Goal: Information Seeking & Learning: Learn about a topic

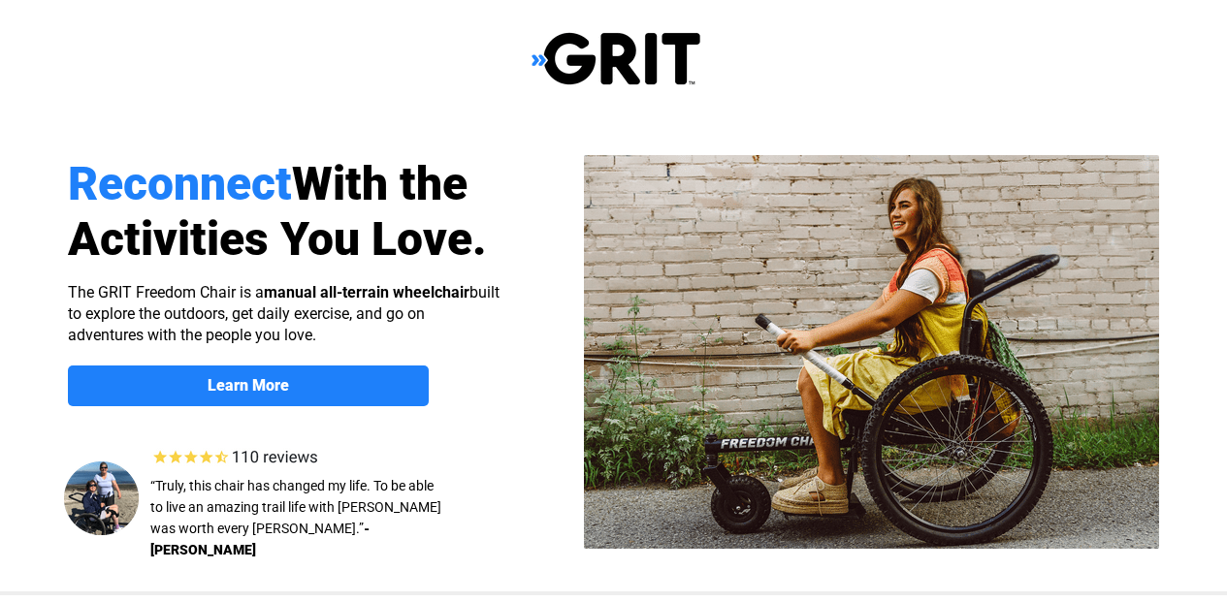
select select "US"
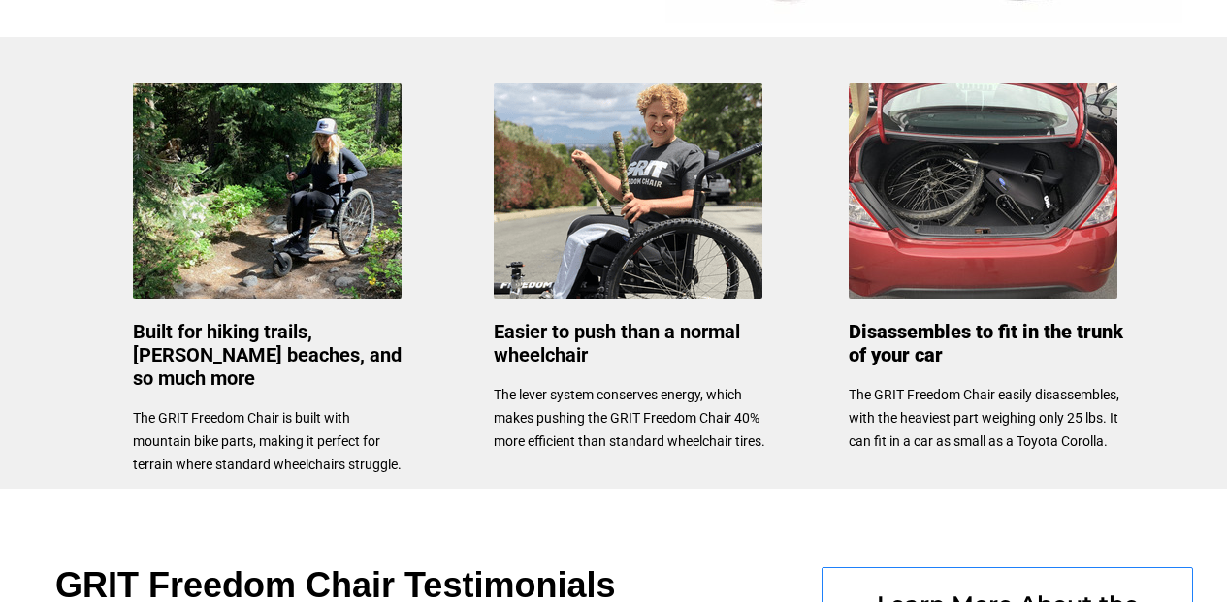
scroll to position [889, 0]
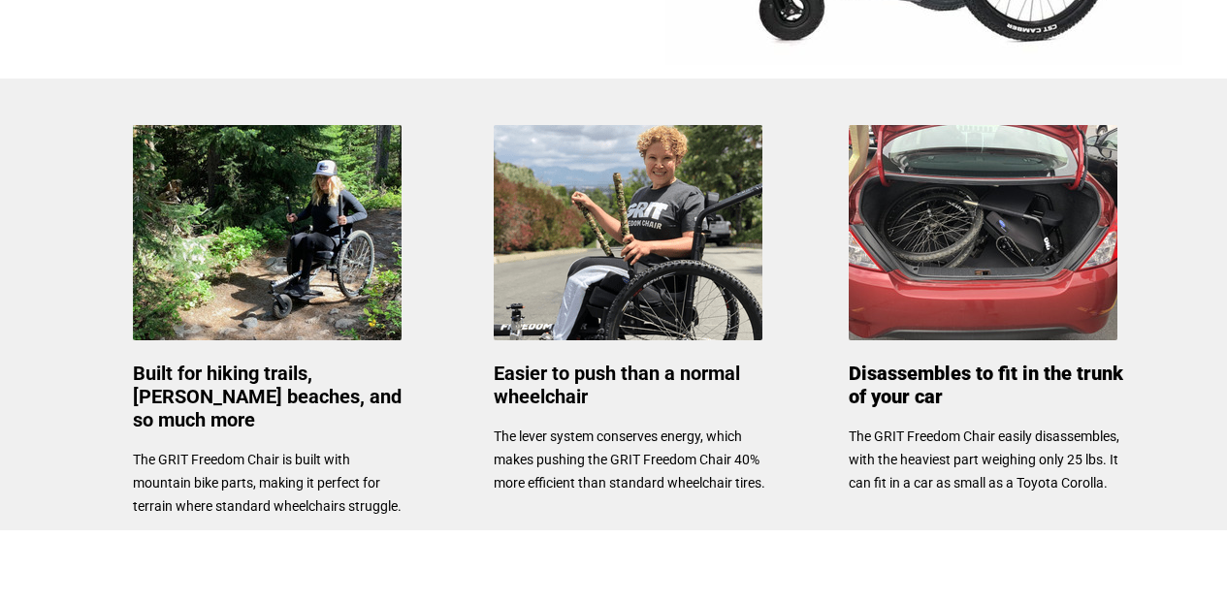
click at [296, 239] on img at bounding box center [267, 232] width 269 height 215
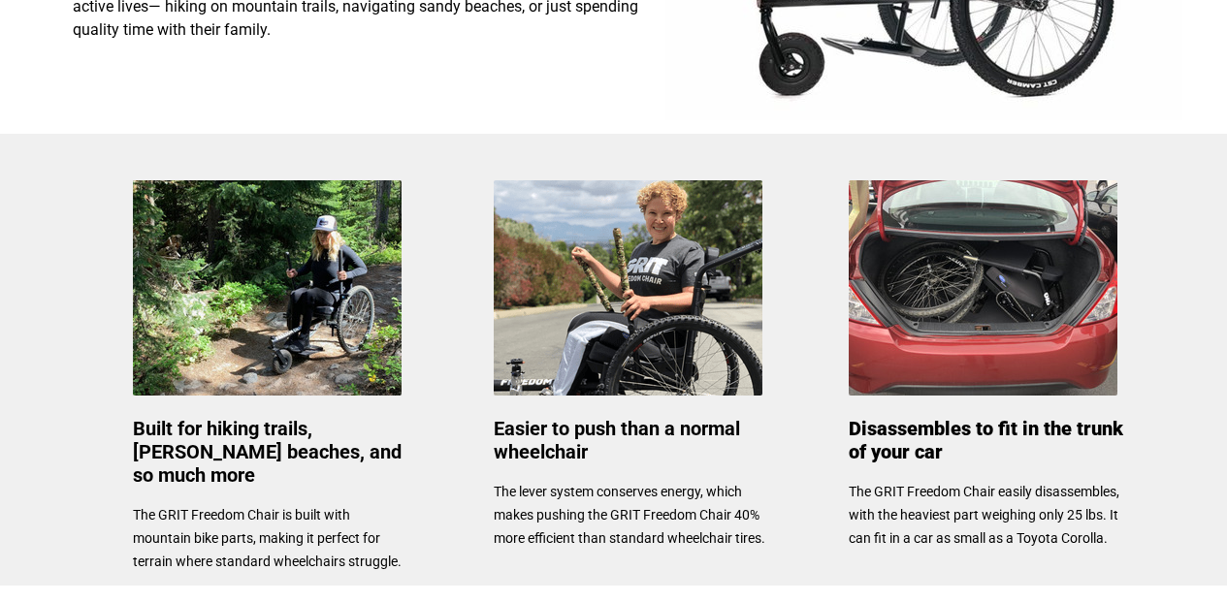
scroll to position [779, 0]
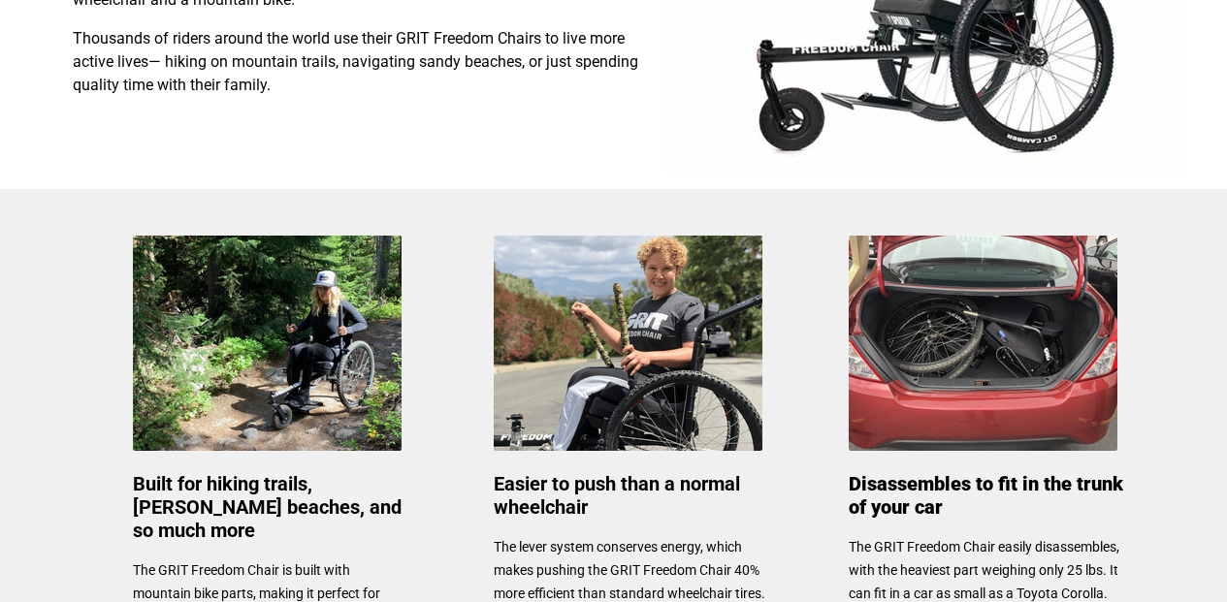
click at [309, 377] on img at bounding box center [267, 343] width 269 height 215
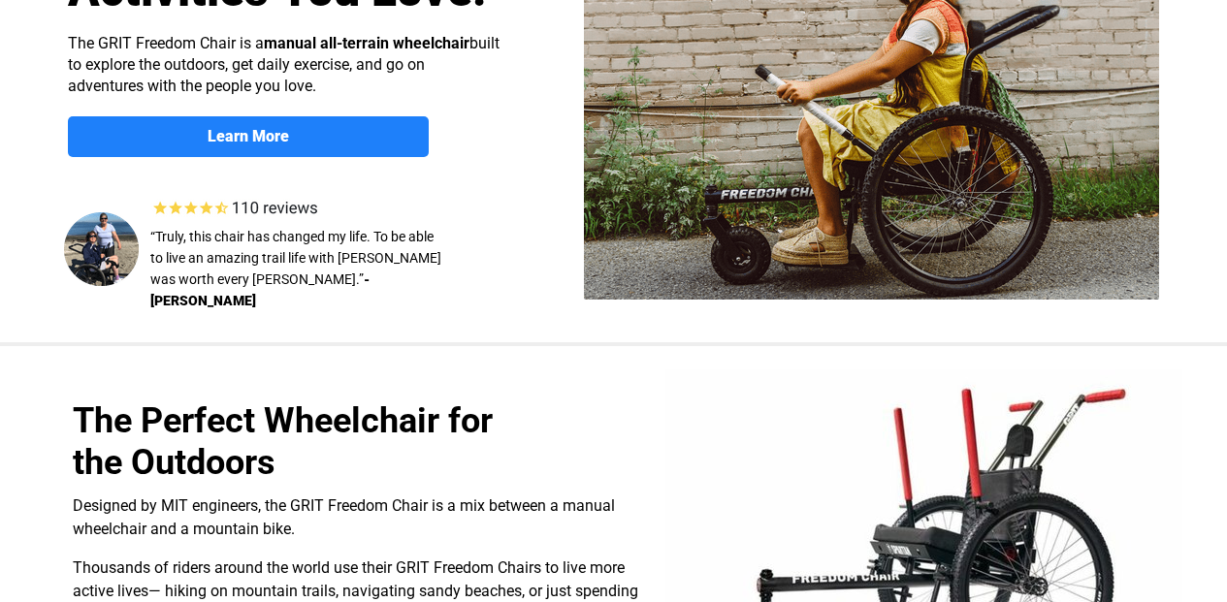
scroll to position [226, 0]
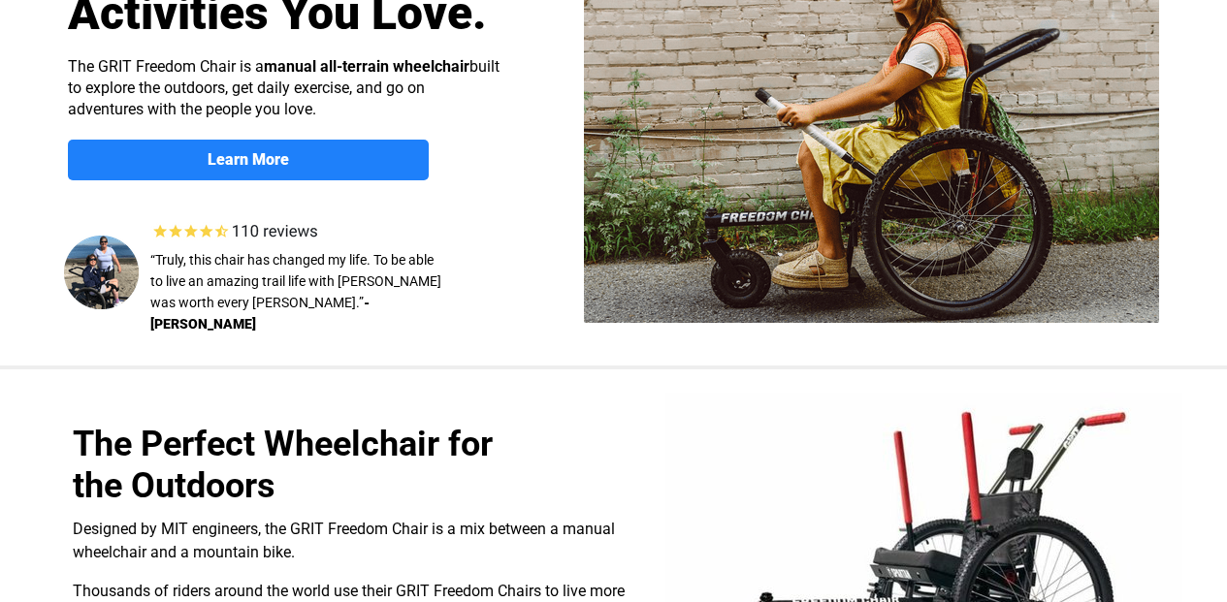
click at [772, 210] on img at bounding box center [871, 126] width 575 height 394
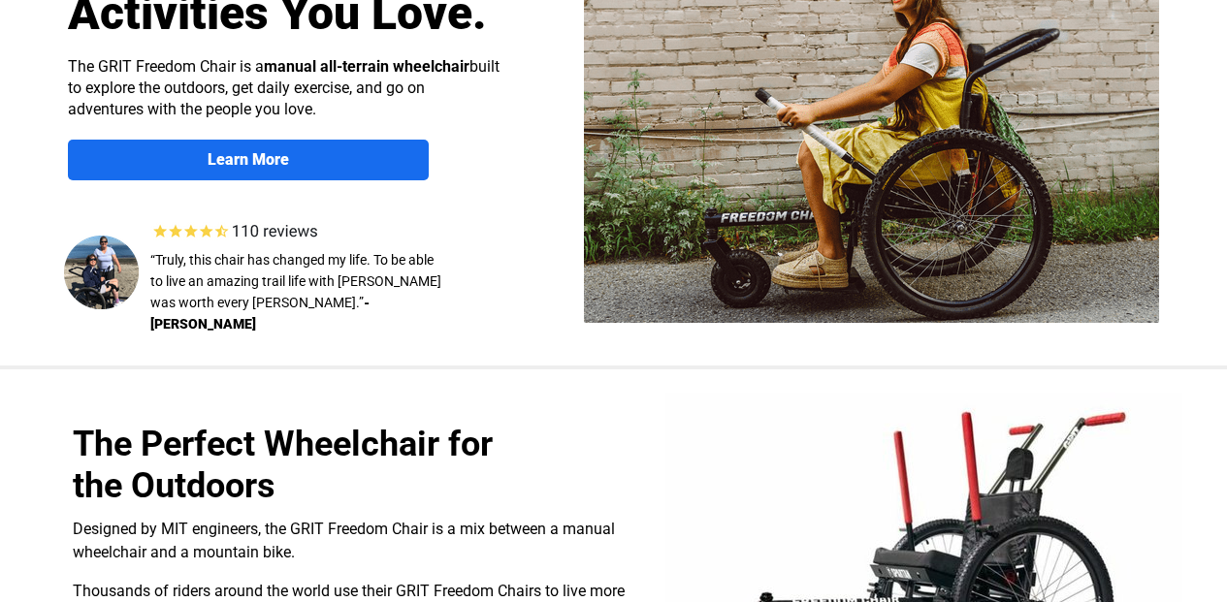
click at [366, 166] on span "Learn More" at bounding box center [248, 159] width 361 height 18
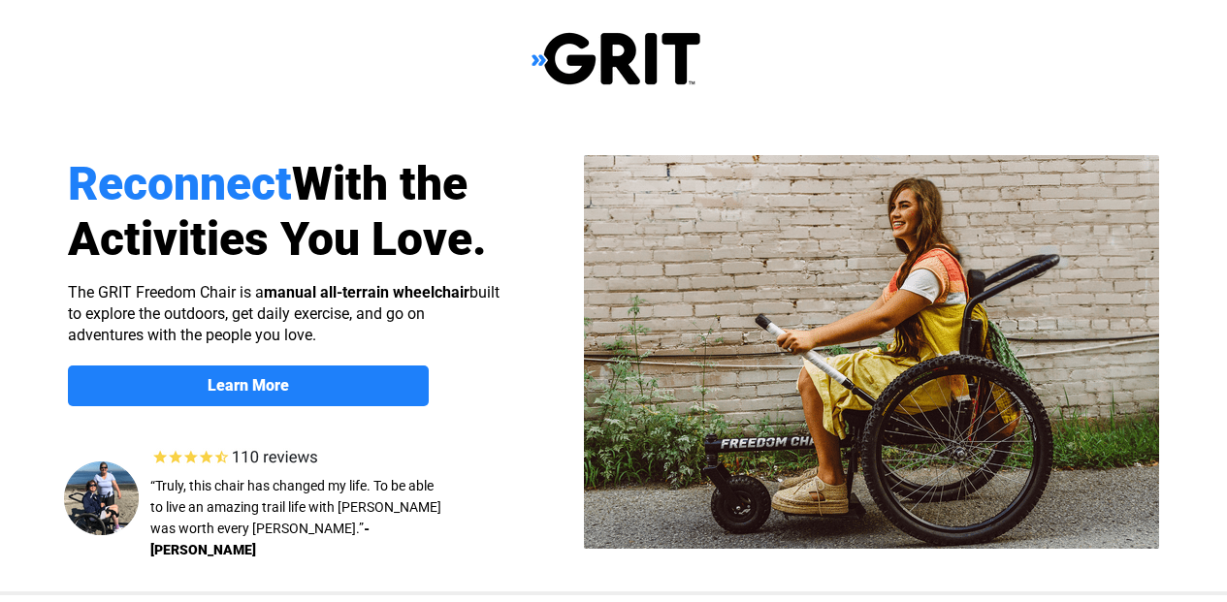
scroll to position [1499, 0]
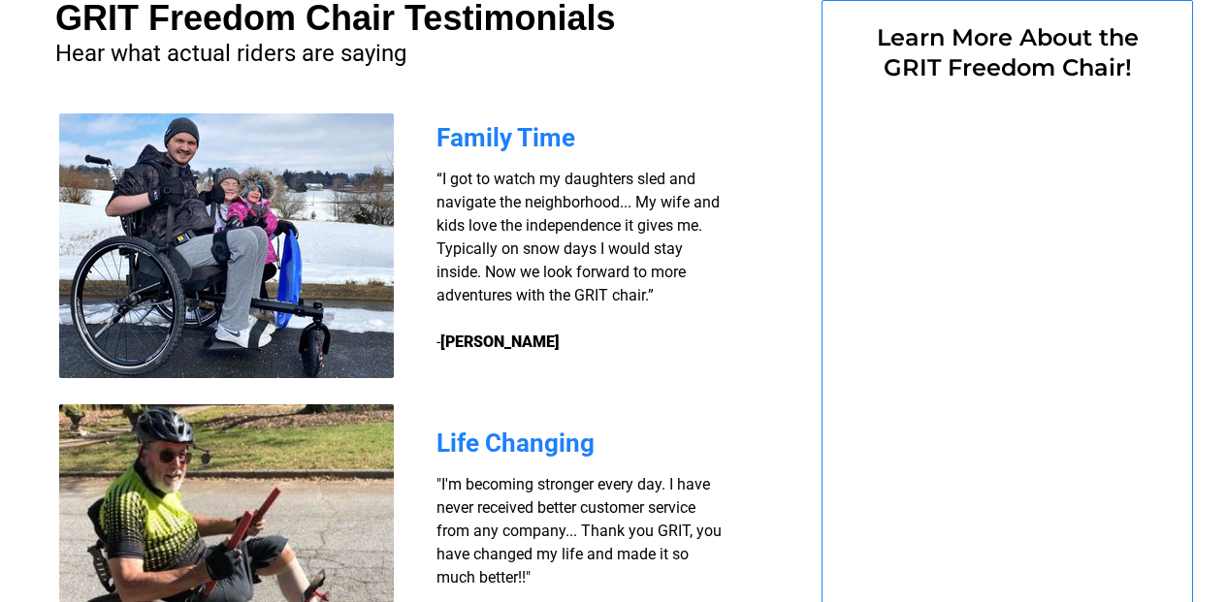
select select "US"
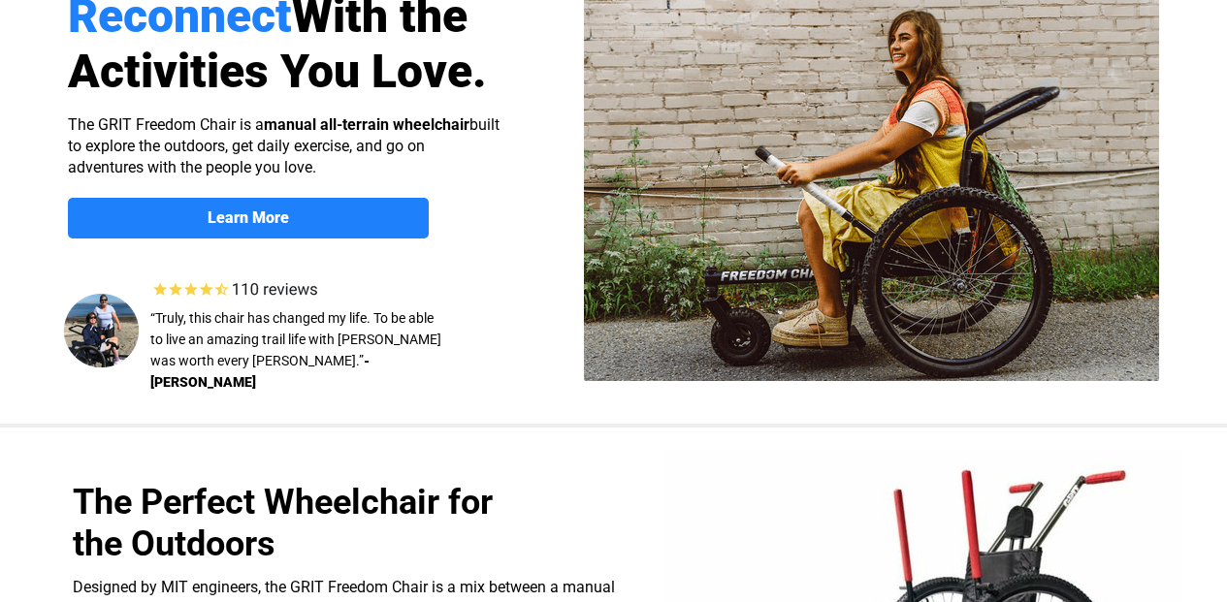
scroll to position [171, 0]
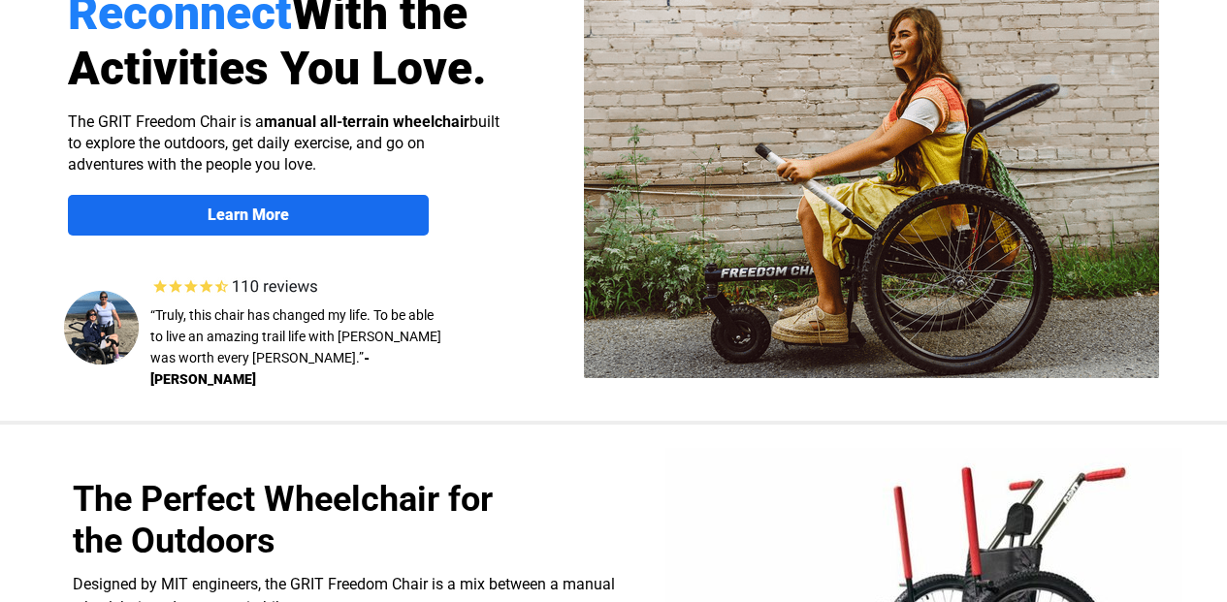
click at [308, 210] on span "Learn More" at bounding box center [248, 215] width 361 height 18
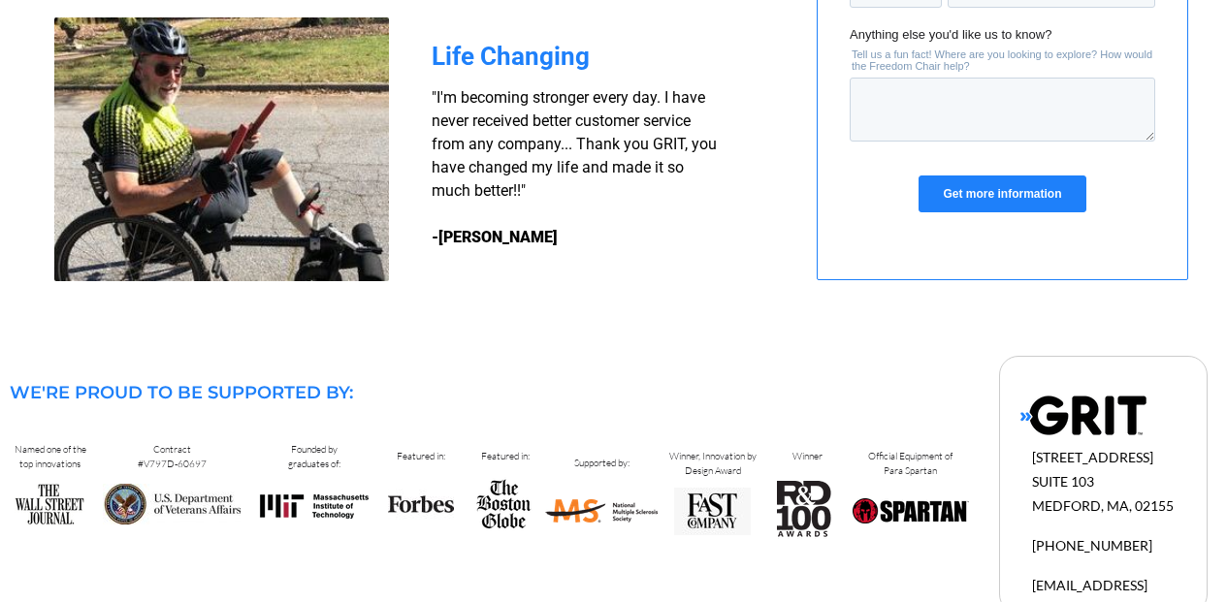
scroll to position [1940, 5]
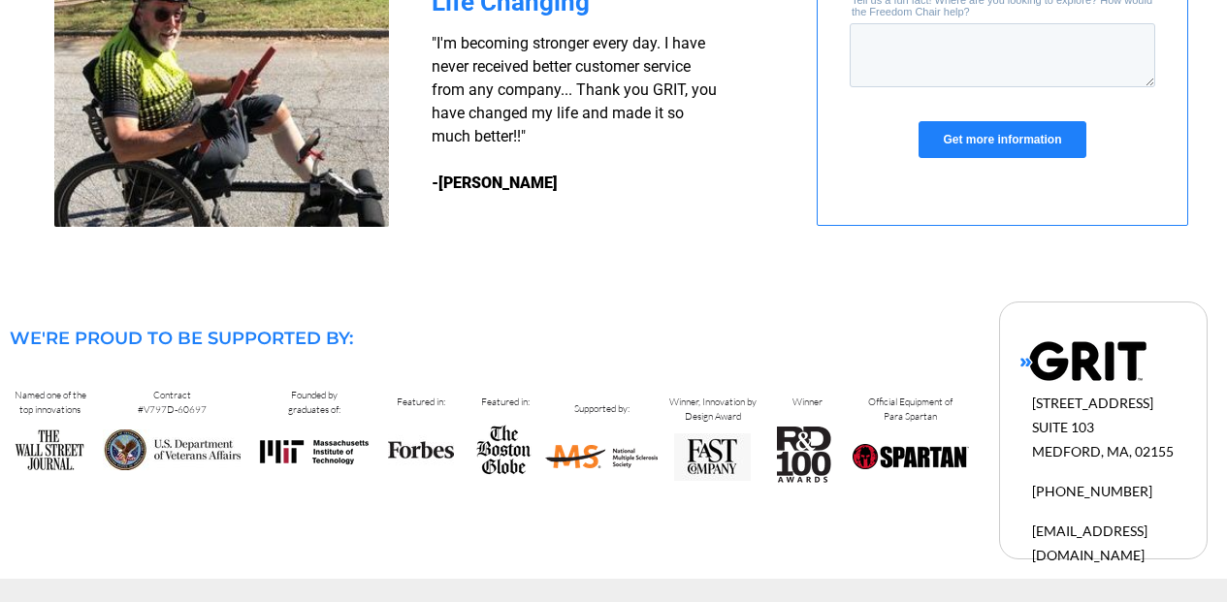
click at [1072, 374] on img at bounding box center [1083, 361] width 126 height 42
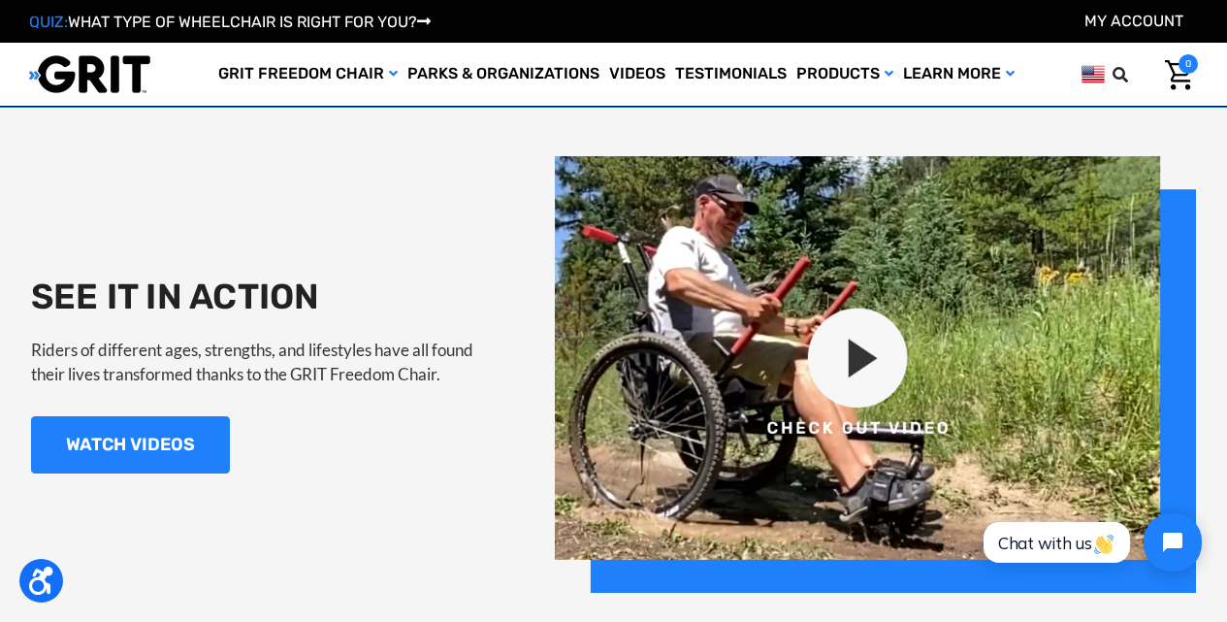
scroll to position [1714, 0]
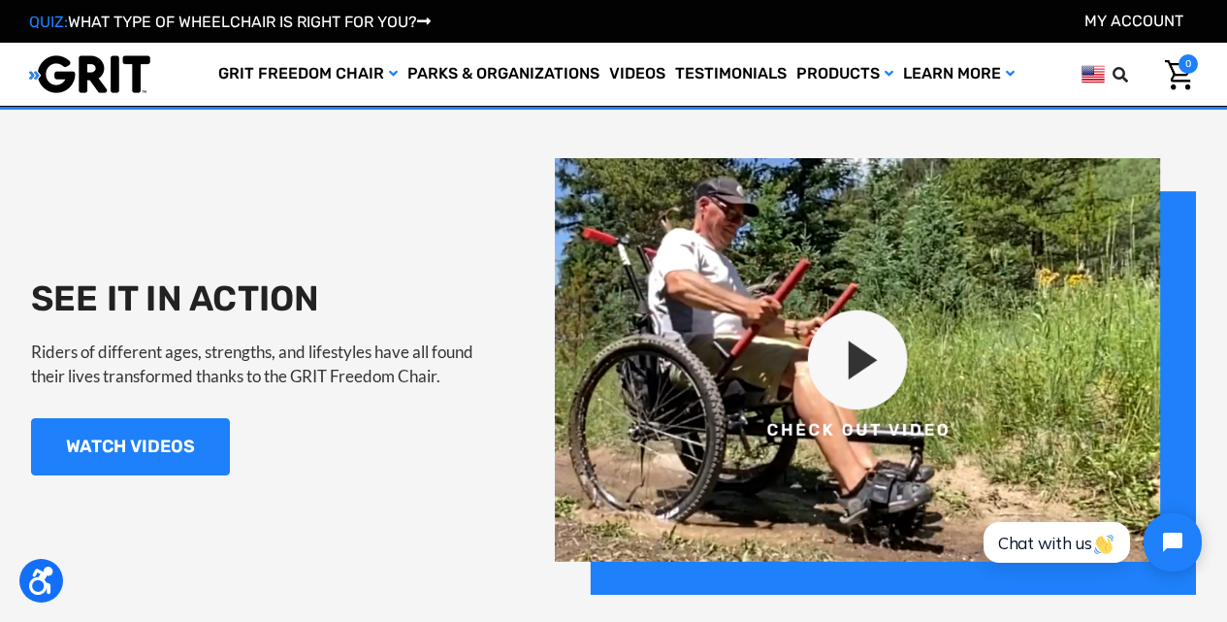
click at [892, 370] on img at bounding box center [875, 376] width 641 height 436
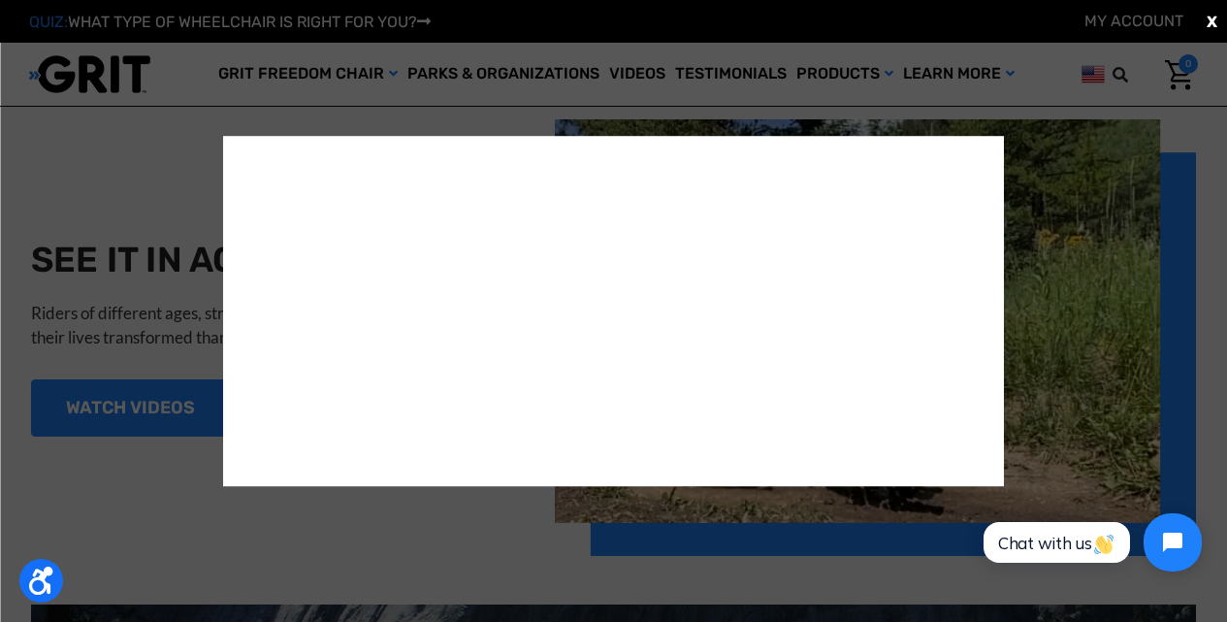
scroll to position [1769, 0]
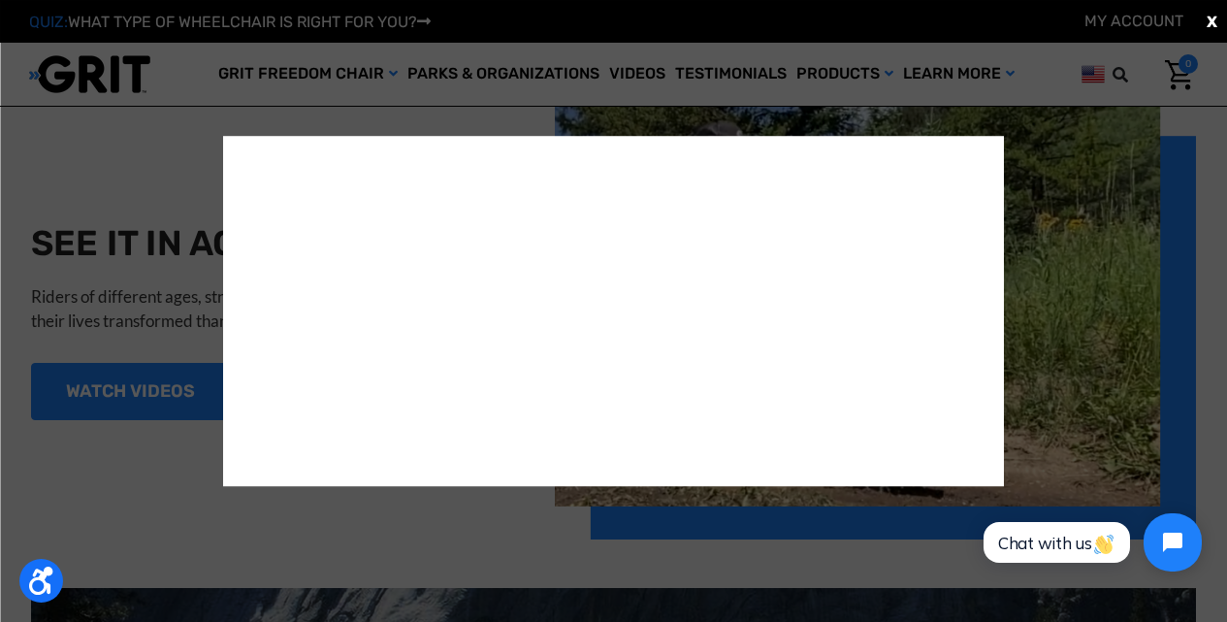
click at [176, 190] on div "X" at bounding box center [613, 311] width 1227 height 622
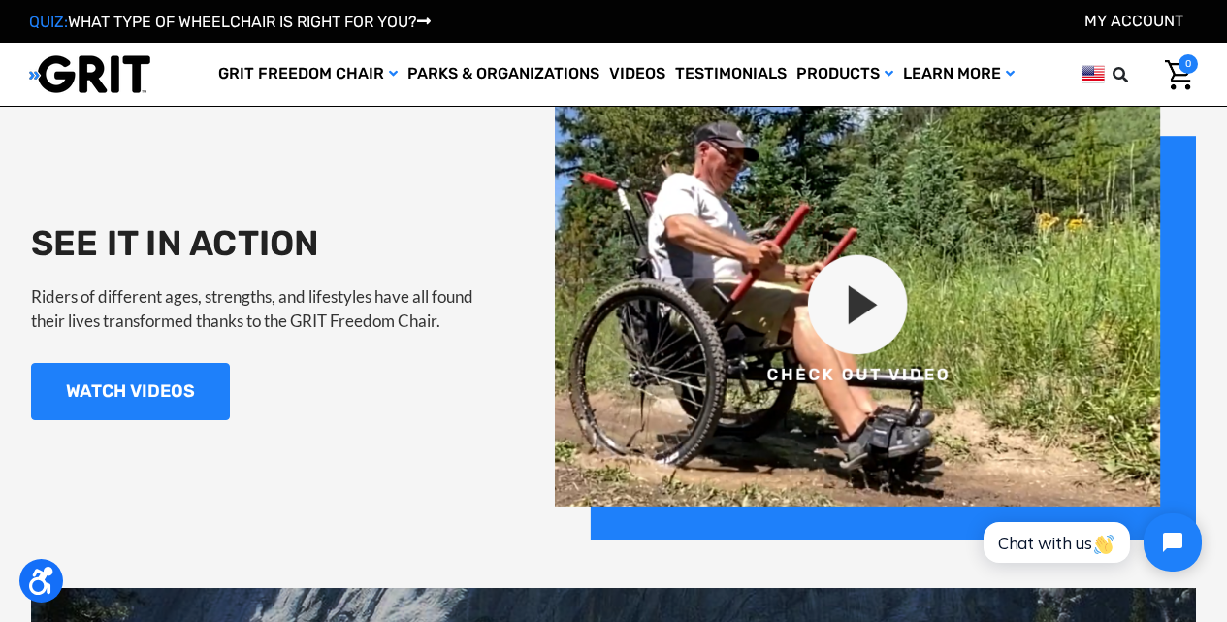
click at [884, 312] on img at bounding box center [875, 321] width 641 height 436
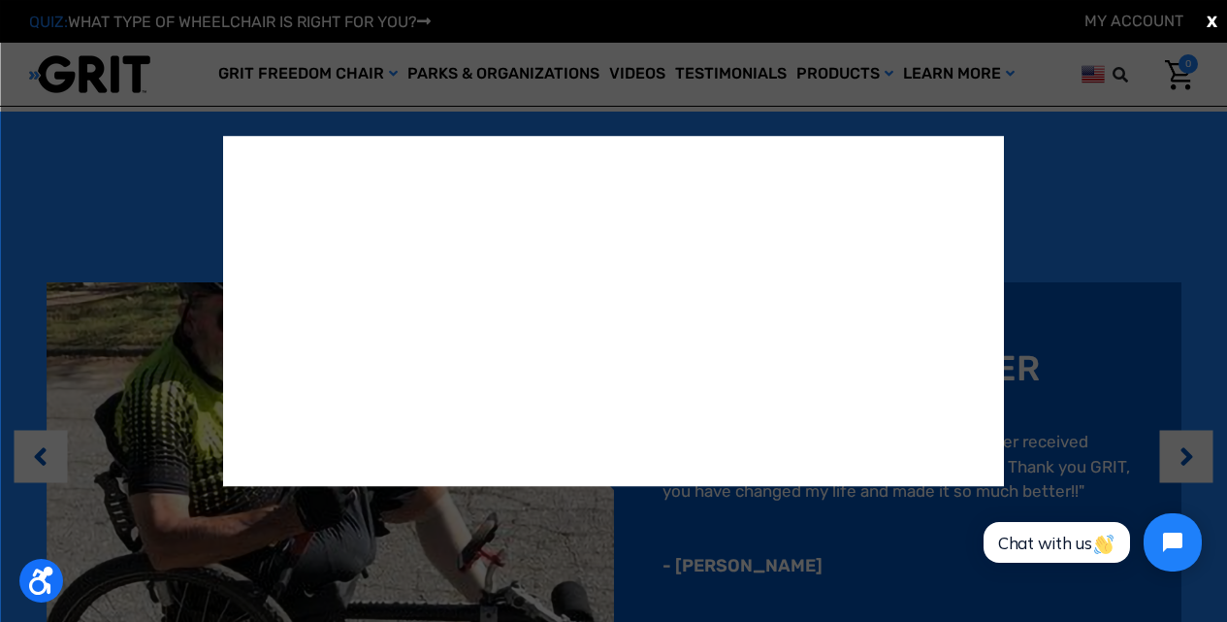
scroll to position [0, 0]
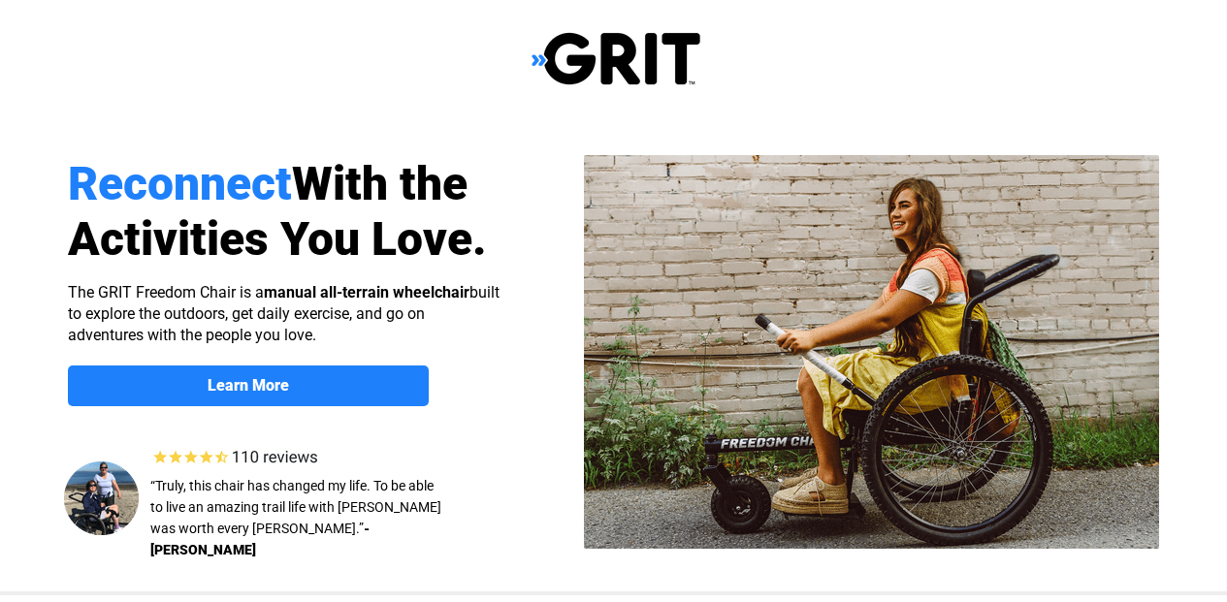
scroll to position [1511, 5]
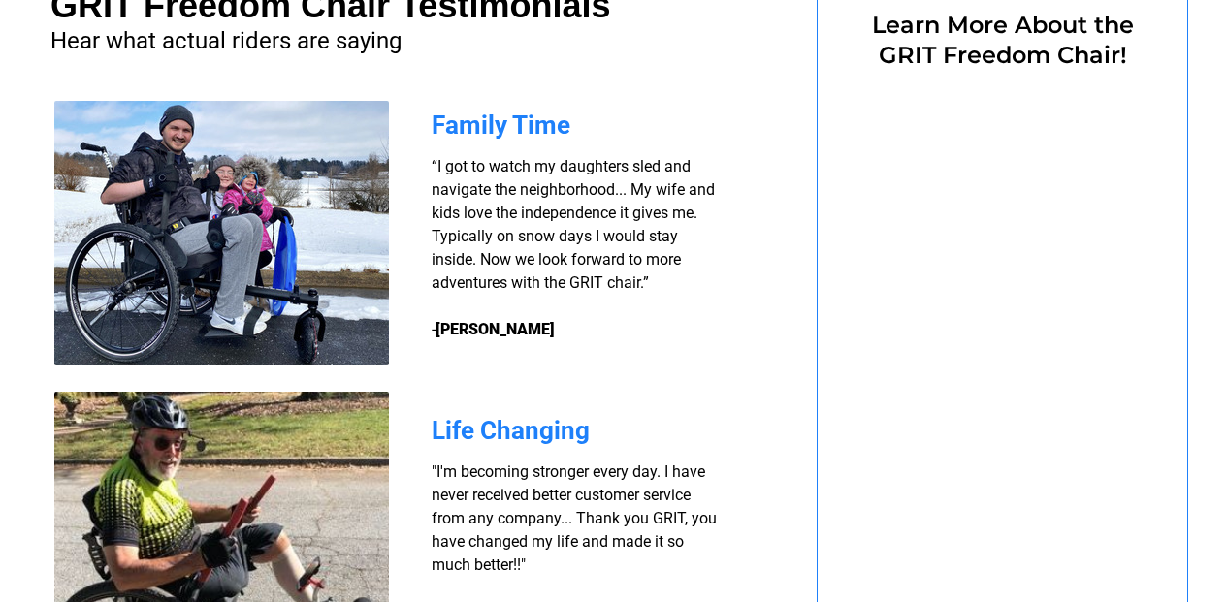
select select "US"
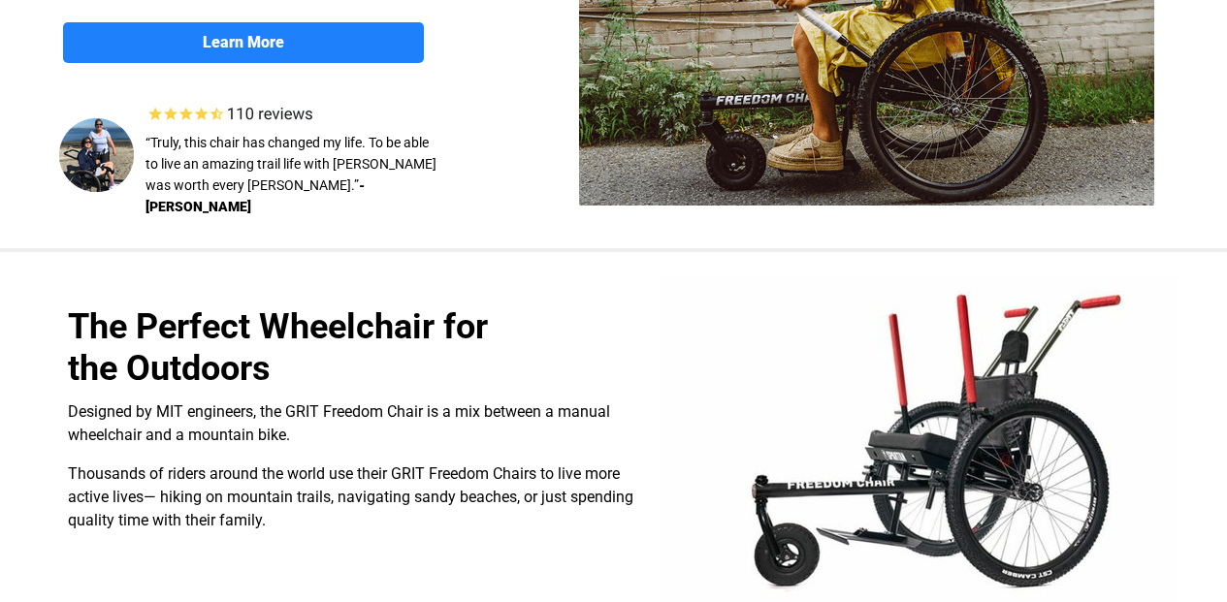
scroll to position [0, 5]
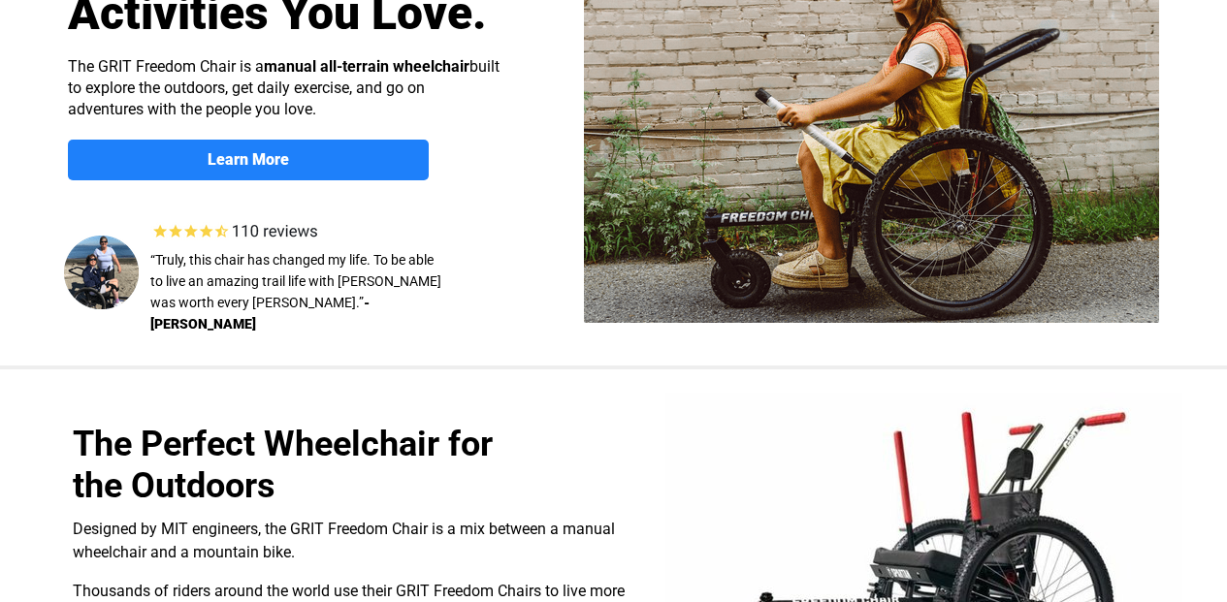
scroll to position [226, 0]
select select "US"
click at [495, 251] on div at bounding box center [616, 128] width 1232 height 473
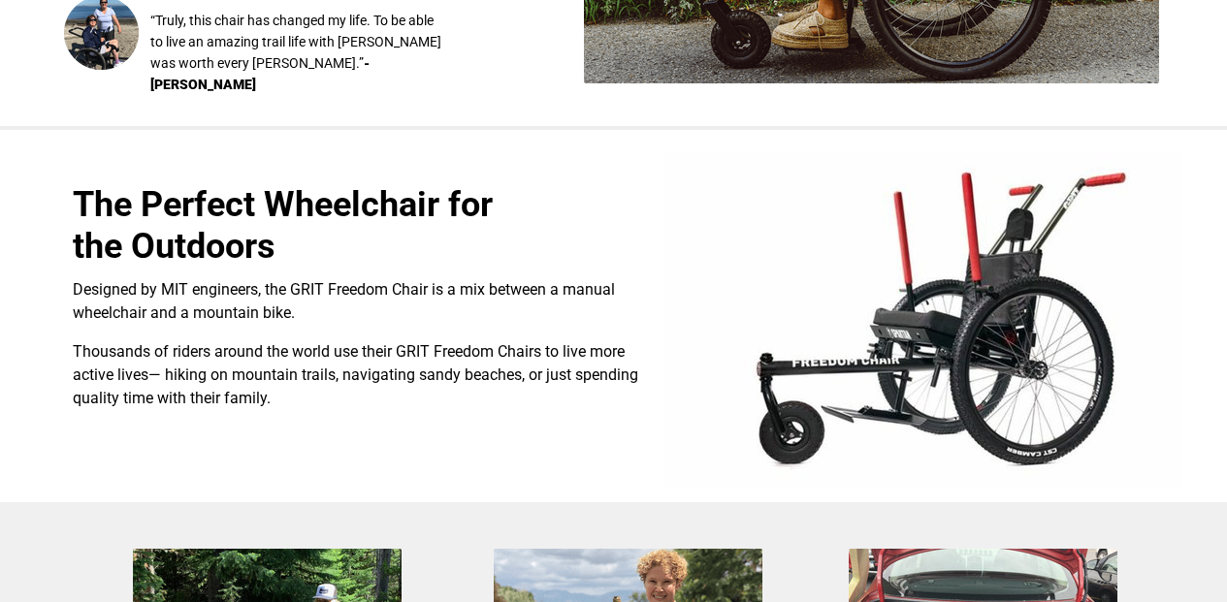
scroll to position [647, 0]
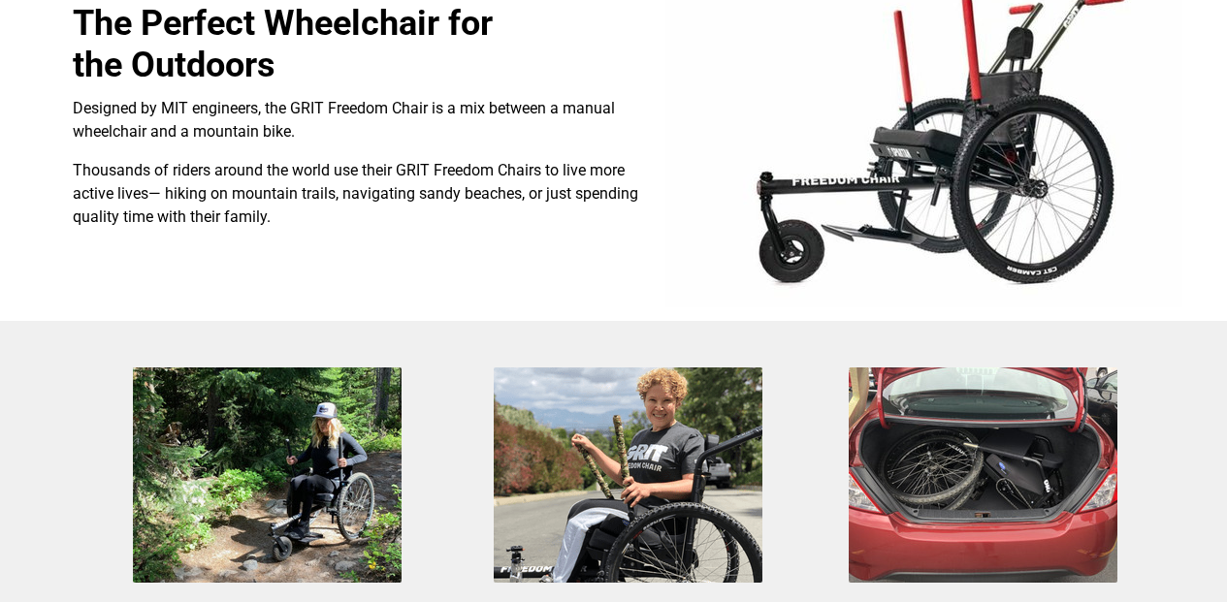
select select "US"
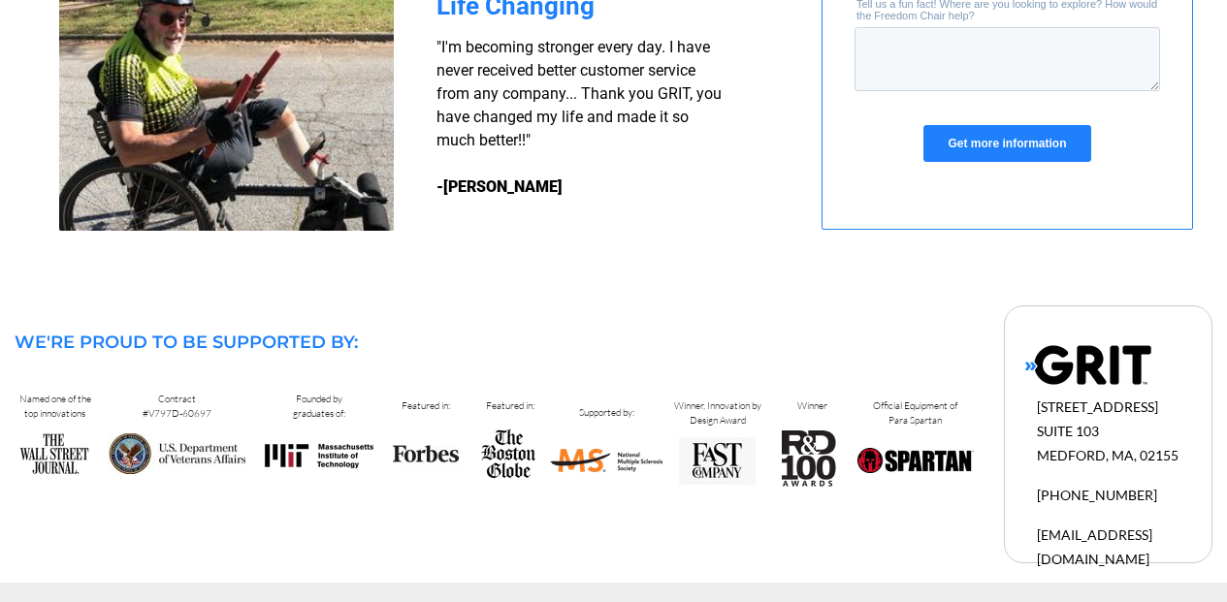
scroll to position [1940, 0]
